Goal: Information Seeking & Learning: Stay updated

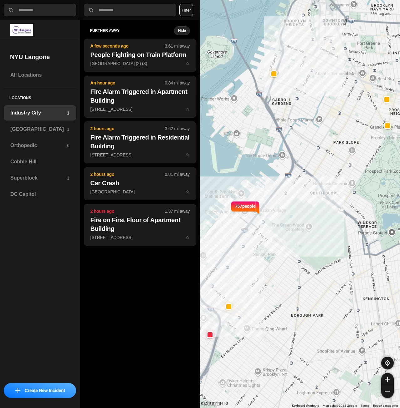
select select "*"
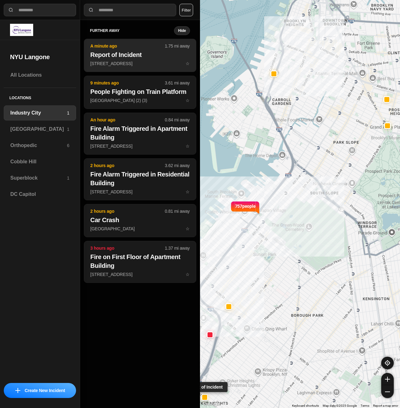
click at [136, 53] on h2 "Report of Incident" at bounding box center [139, 54] width 99 height 9
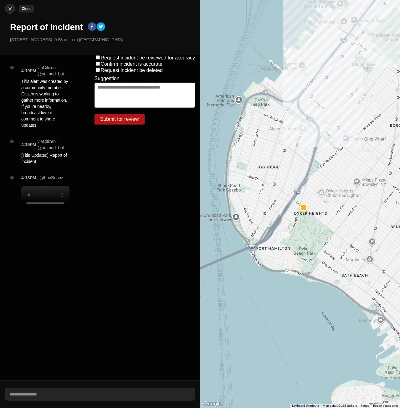
click at [11, 10] on img at bounding box center [10, 9] width 6 height 6
select select "*"
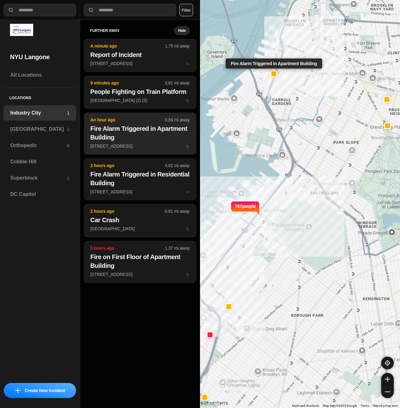
click at [155, 140] on h2 "Fire Alarm Triggered in Apartment Building" at bounding box center [139, 133] width 99 height 18
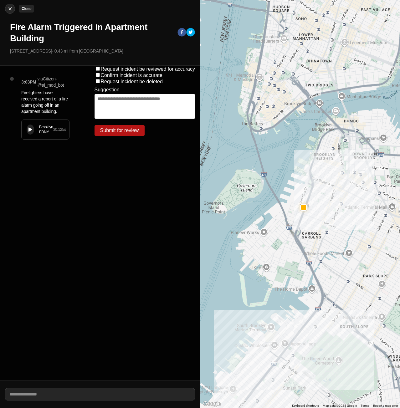
click at [8, 4] on button "Close" at bounding box center [10, 9] width 10 height 10
select select "*"
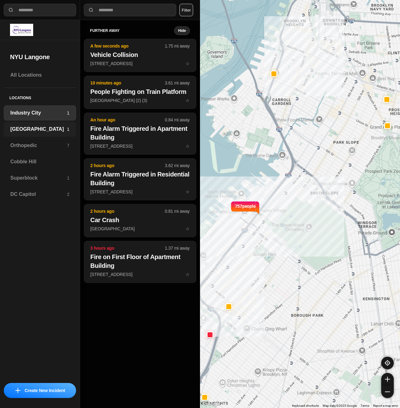
click at [55, 128] on h3 "[GEOGRAPHIC_DATA]" at bounding box center [38, 129] width 57 height 8
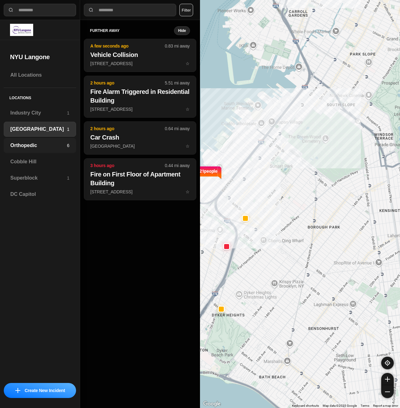
click at [57, 144] on h3 "Orthopedic" at bounding box center [38, 146] width 57 height 8
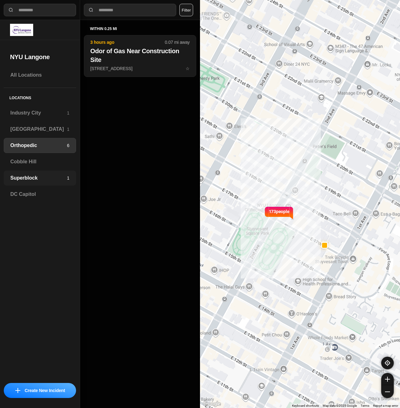
click at [54, 175] on h3 "Superblock" at bounding box center [38, 178] width 57 height 8
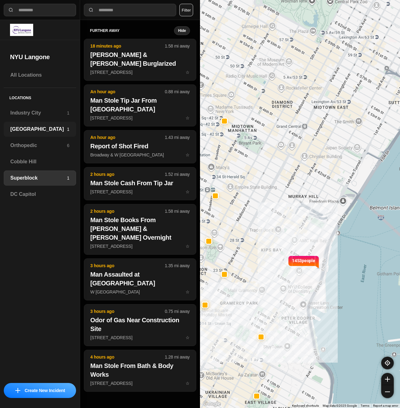
click at [56, 127] on h3 "[GEOGRAPHIC_DATA]" at bounding box center [38, 129] width 57 height 8
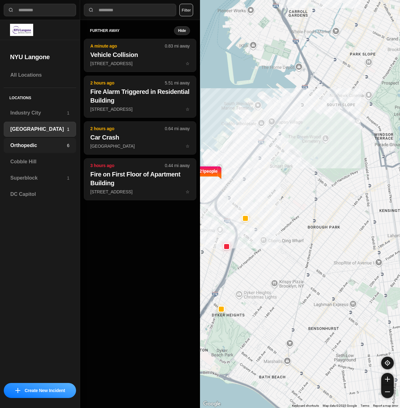
click at [61, 145] on h3 "Orthopedic" at bounding box center [38, 146] width 57 height 8
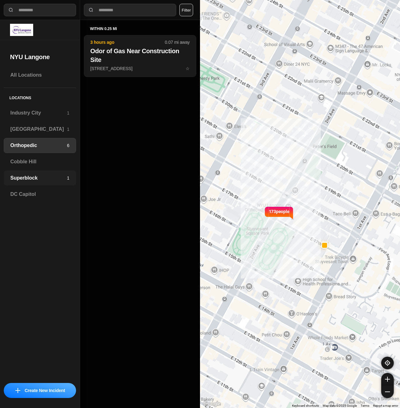
click at [48, 179] on h3 "Superblock" at bounding box center [38, 178] width 57 height 8
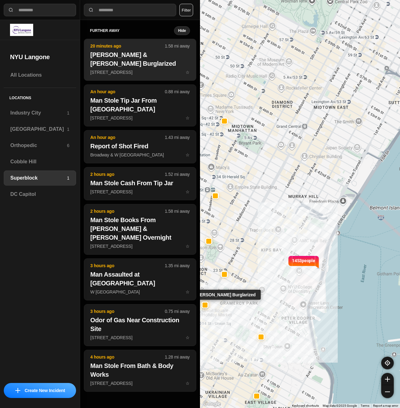
click at [130, 58] on h2 "[PERSON_NAME] & [PERSON_NAME] Burglarized" at bounding box center [139, 59] width 99 height 18
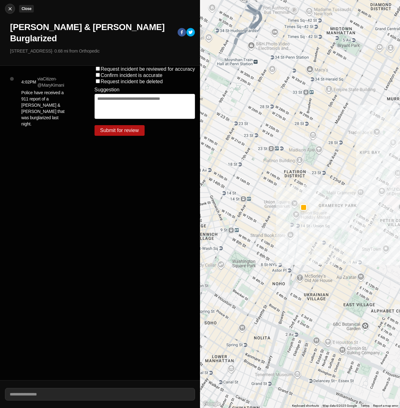
click at [9, 10] on img at bounding box center [10, 9] width 6 height 6
select select "*"
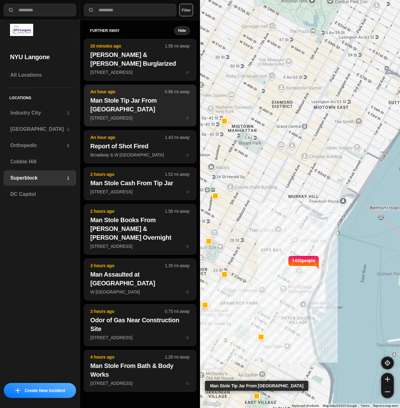
click at [132, 115] on p "[STREET_ADDRESS] ☆" at bounding box center [139, 118] width 99 height 6
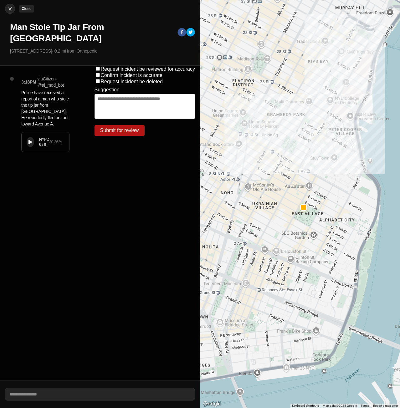
click at [7, 8] on img at bounding box center [10, 9] width 6 height 6
select select "*"
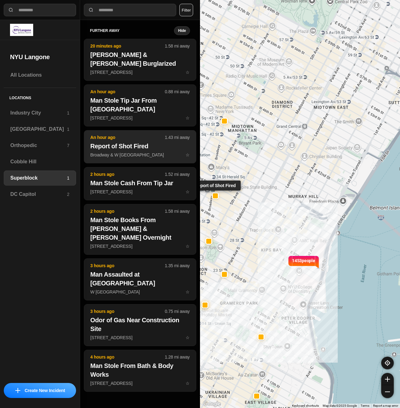
click at [146, 152] on p "Broadway & W 32nd St ☆" at bounding box center [139, 155] width 99 height 6
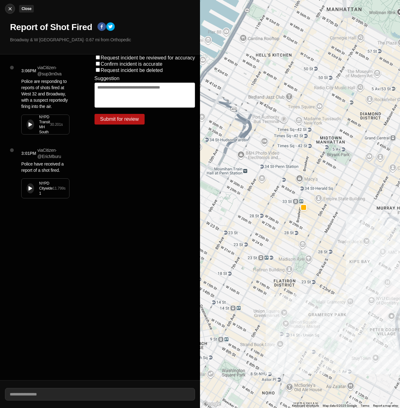
click at [5, 9] on div at bounding box center [9, 9] width 9 height 6
select select "*"
